Goal: Task Accomplishment & Management: Manage account settings

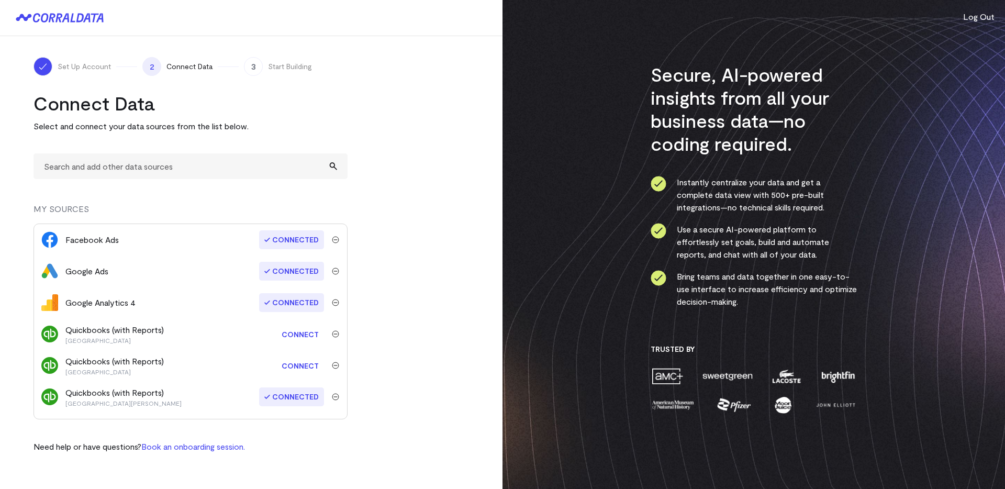
click at [306, 335] on link "Connect" at bounding box center [300, 333] width 48 height 19
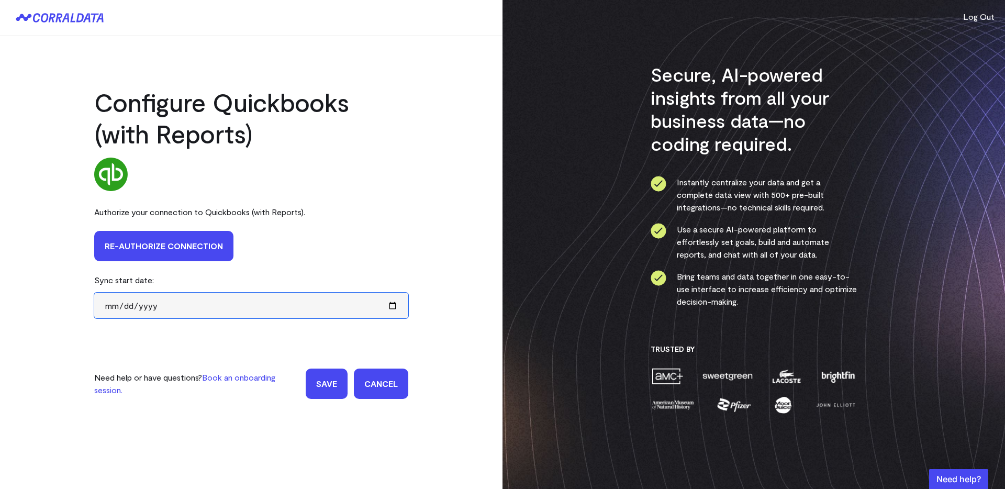
click at [113, 307] on input "date" at bounding box center [251, 306] width 314 height 26
click at [124, 307] on input "2021-01-30" at bounding box center [251, 306] width 314 height 26
type input "2021-01-01"
click at [206, 274] on div "Sync start date:" at bounding box center [251, 279] width 314 height 25
click at [330, 383] on input "Save" at bounding box center [327, 383] width 42 height 30
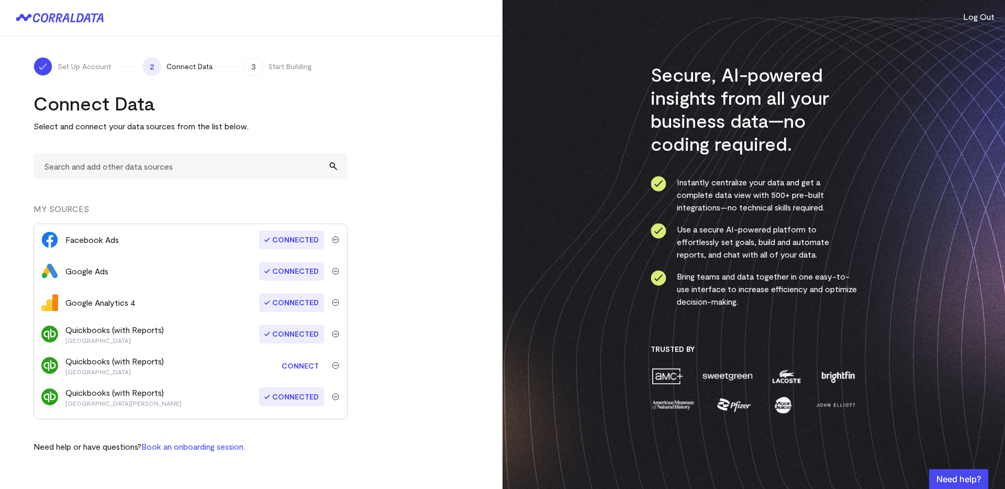
click at [291, 366] on link "Connect" at bounding box center [300, 365] width 48 height 19
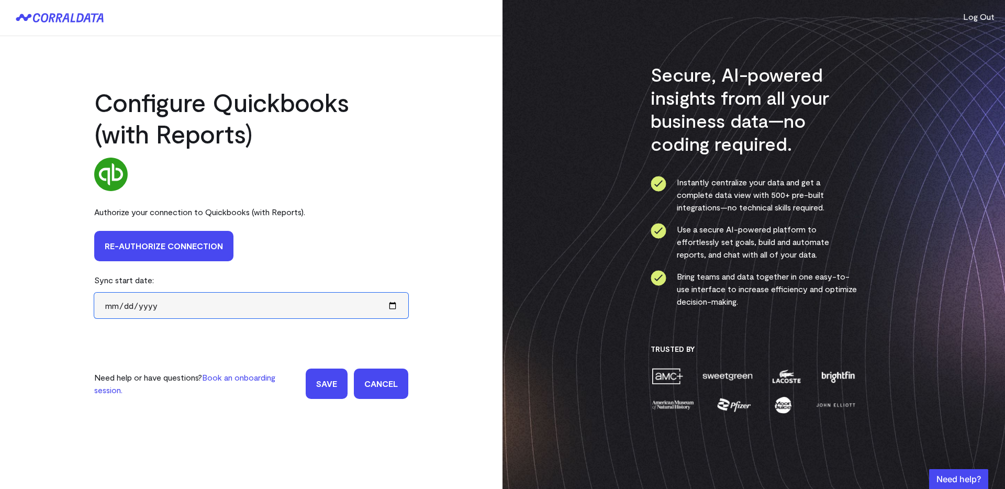
click at [304, 313] on input "date" at bounding box center [251, 306] width 314 height 26
type input "2021-01-01"
click at [315, 378] on input "Save" at bounding box center [327, 383] width 42 height 30
